Goal: Navigation & Orientation: Find specific page/section

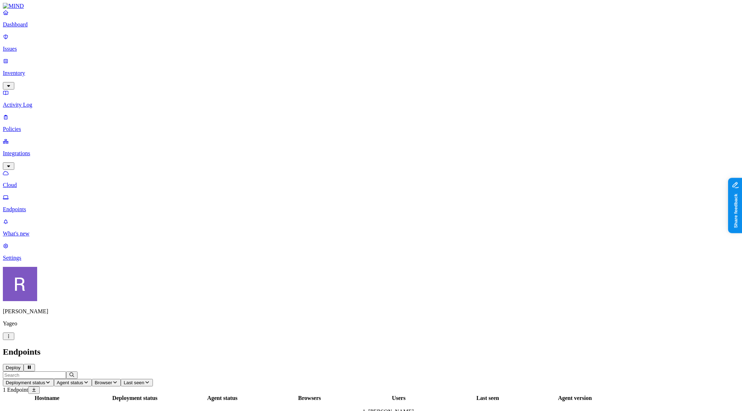
click at [65, 404] on html "Dashboard Issues Inventory Activity Log Policies Integrations Cloud Endpoints W…" at bounding box center [371, 223] width 742 height 447
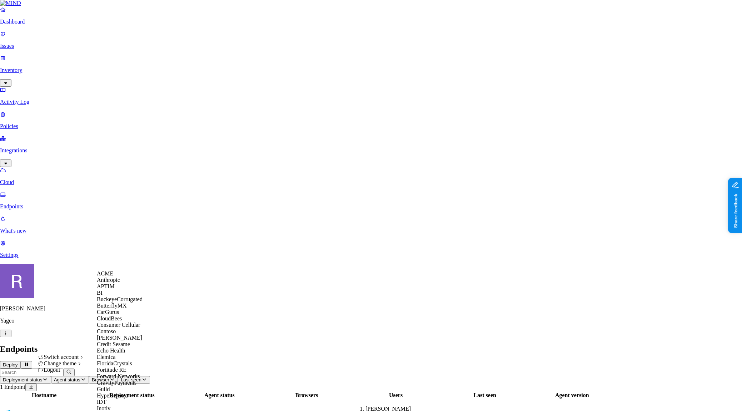
click at [126, 303] on span "BuckeyeCorrugated" at bounding box center [120, 299] width 46 height 6
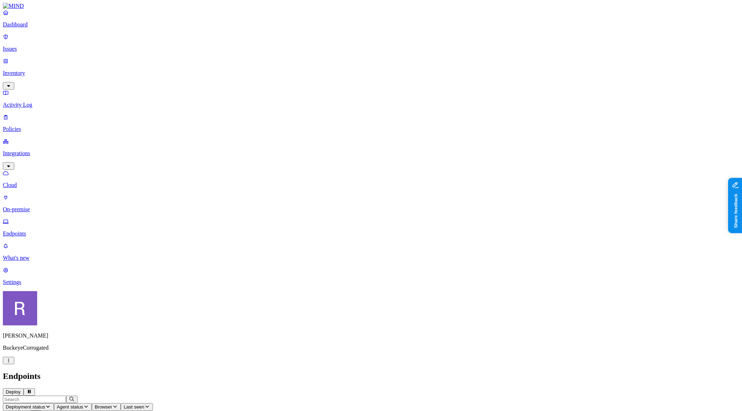
click at [35, 206] on p "On-premise" at bounding box center [371, 209] width 736 height 6
click at [35, 182] on p "Cloud" at bounding box center [371, 185] width 736 height 6
click at [38, 28] on p "Dashboard" at bounding box center [371, 24] width 736 height 6
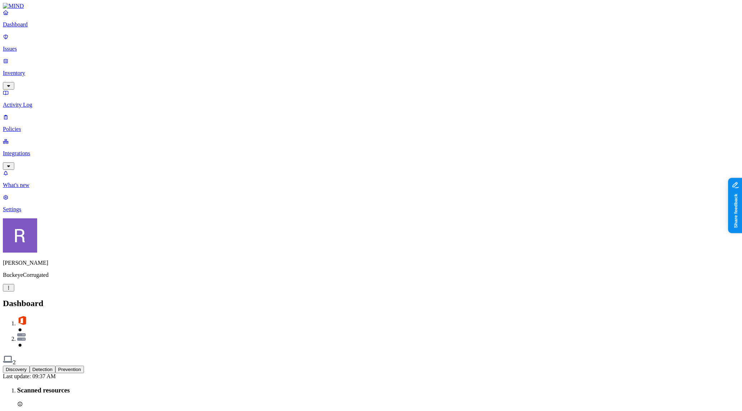
click at [54, 123] on nav "Dashboard Issues Inventory Activity Log Policies Integrations What's new 1 Sett…" at bounding box center [371, 111] width 736 height 204
